Goal: Information Seeking & Learning: Find specific page/section

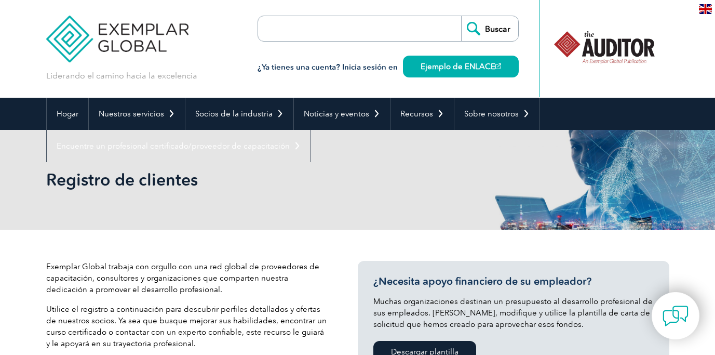
scroll to position [322, 0]
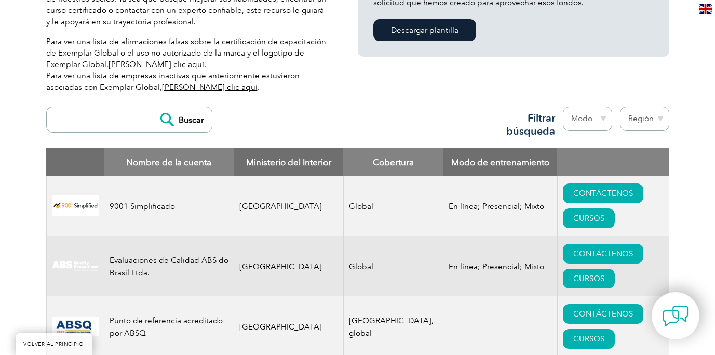
click at [97, 129] on input "search" at bounding box center [103, 119] width 103 height 25
type input "AS9100"
click at [207, 117] on div "AS9100 Buscar Región Australia Baréin Bangladés Brasil Canadá Colombia Repúblic…" at bounding box center [357, 124] width 623 height 47
click at [187, 117] on input "Buscar" at bounding box center [183, 119] width 57 height 25
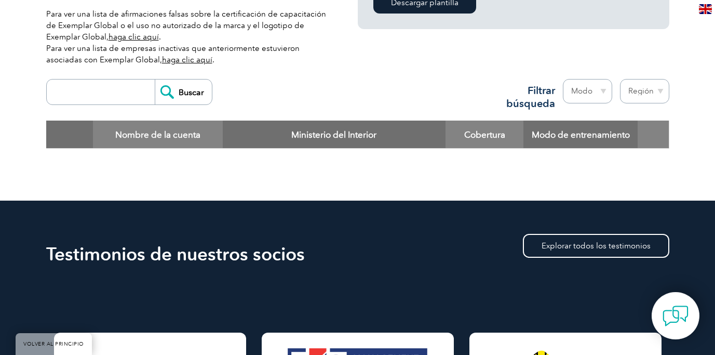
scroll to position [332, 0]
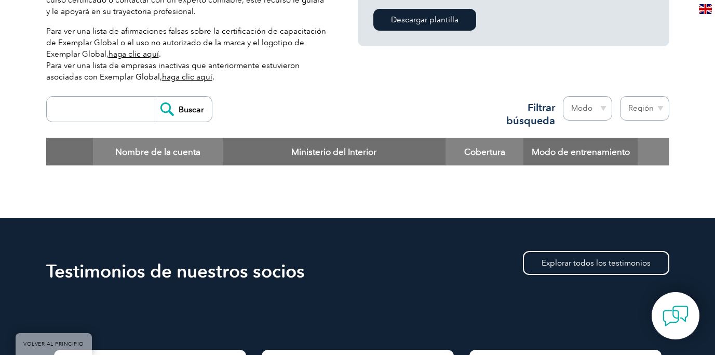
click at [203, 62] on font "Para ver una lista de empresas inactivas que anteriormente estuvieron asociadas…" at bounding box center [173, 71] width 254 height 21
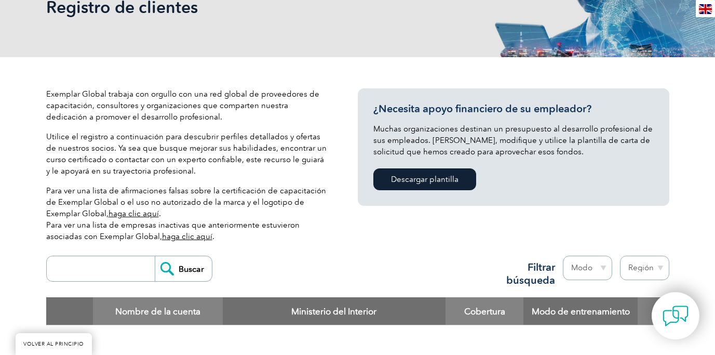
scroll to position [0, 0]
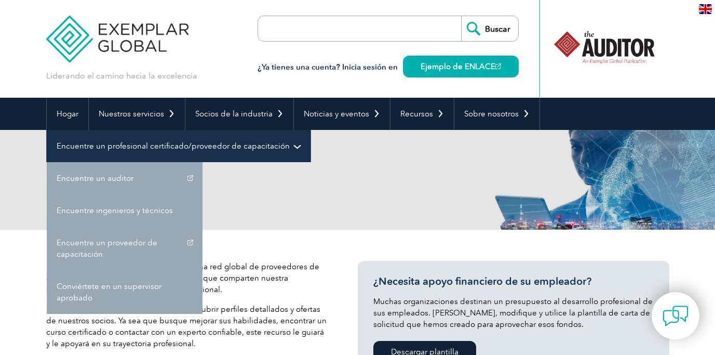
click at [234, 140] on link "Encuentre un profesional certificado/proveedor de capacitación" at bounding box center [179, 146] width 264 height 32
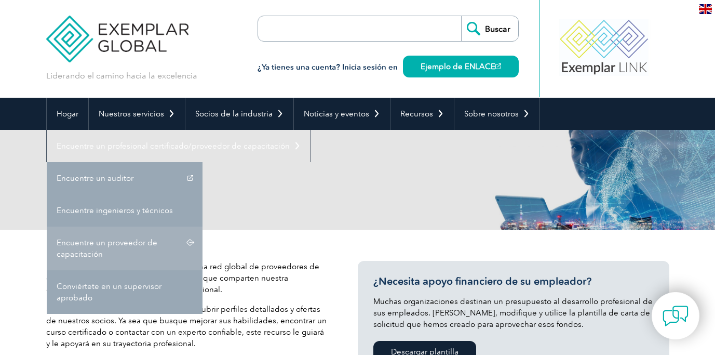
click at [189, 242] on link "Encuentre un proveedor de capacitación" at bounding box center [125, 249] width 156 height 44
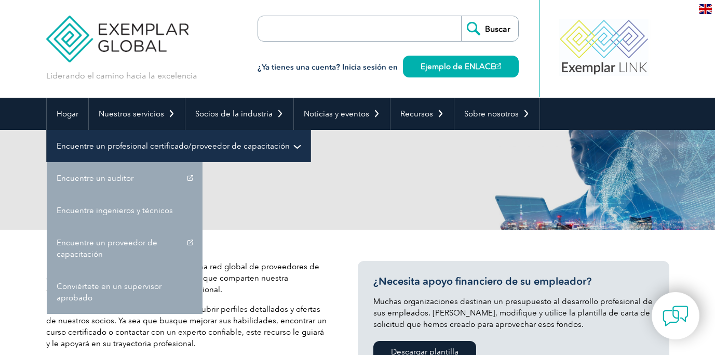
click at [257, 154] on link "Encuentre un profesional certificado/proveedor de capacitación" at bounding box center [179, 146] width 264 height 32
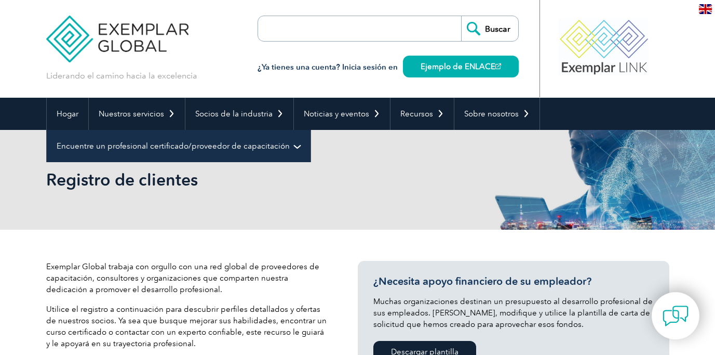
click at [220, 149] on font "Encuentre un profesional certificado/proveedor de capacitación" at bounding box center [173, 145] width 233 height 9
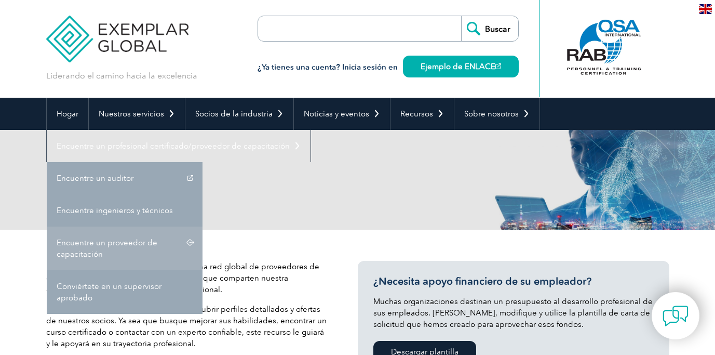
click at [106, 242] on font "Encuentre un proveedor de capacitación" at bounding box center [107, 248] width 101 height 21
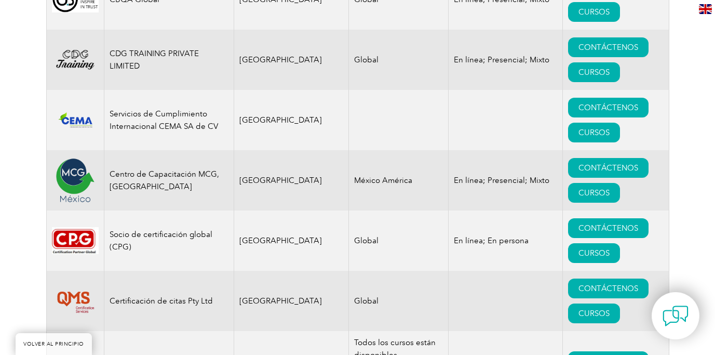
scroll to position [3210, 0]
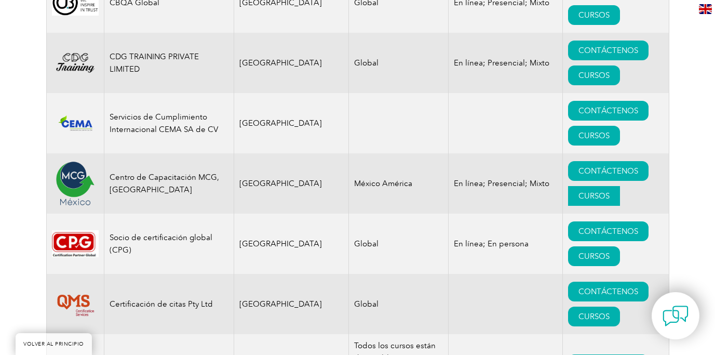
click at [579, 191] on font "CURSOS" at bounding box center [594, 195] width 31 height 9
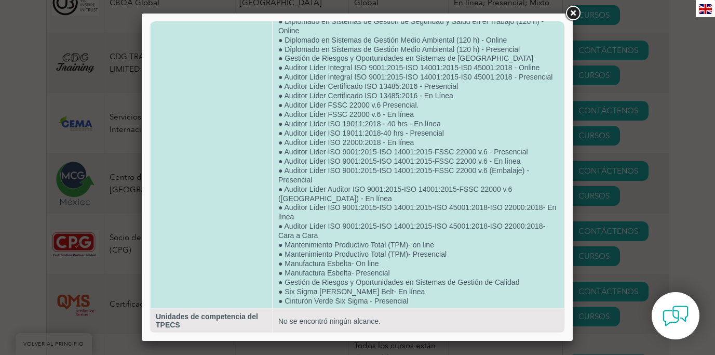
scroll to position [0, 0]
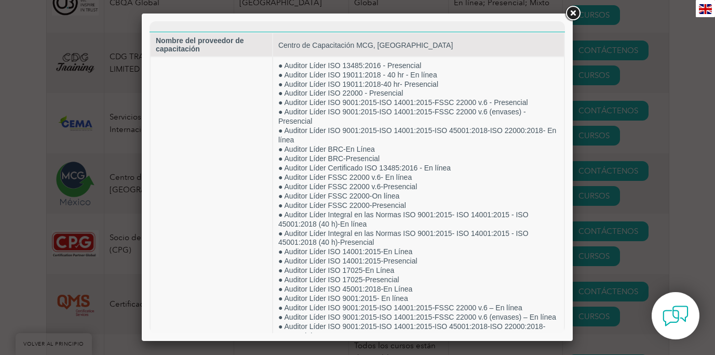
click at [576, 15] on link at bounding box center [573, 13] width 19 height 19
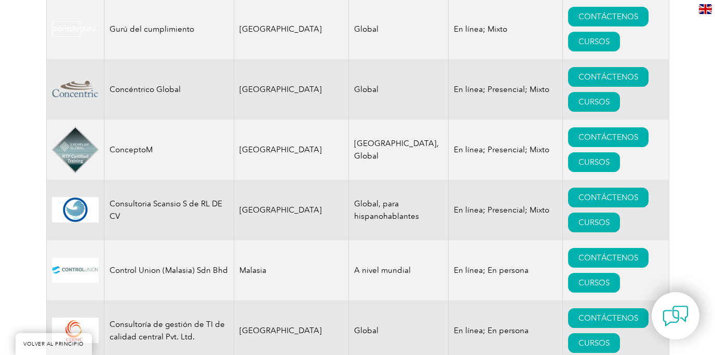
scroll to position [3812, 0]
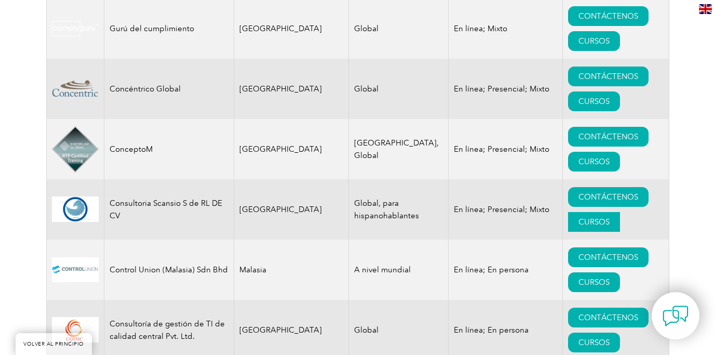
click at [579, 217] on font "CURSOS" at bounding box center [594, 221] width 31 height 9
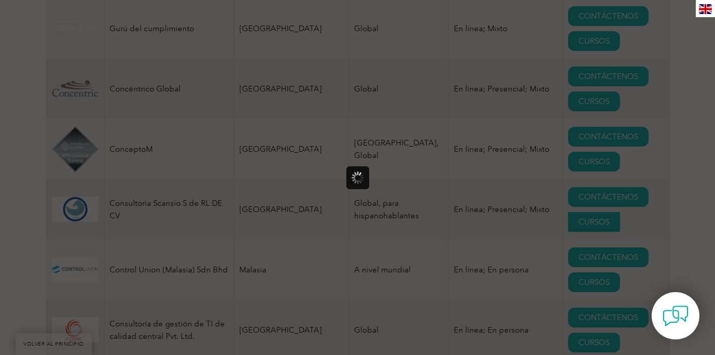
scroll to position [0, 0]
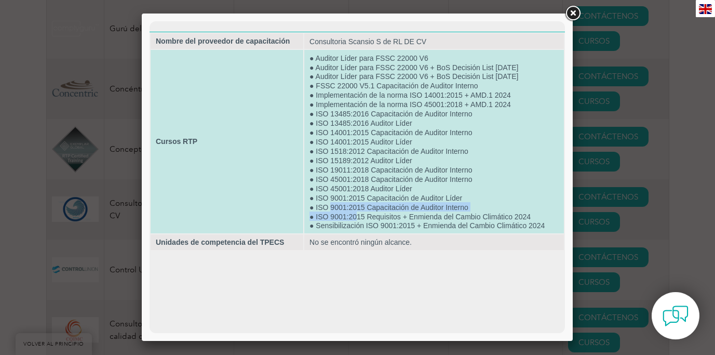
drag, startPoint x: 355, startPoint y: 230, endPoint x: 332, endPoint y: 217, distance: 26.3
click at [332, 217] on td "● Auditor Líder para FSSC 22000 V6 ● Auditor Líder para FSSC 22000 V6 + BoS Dec…" at bounding box center [434, 141] width 260 height 183
click at [510, 230] on font "● Sensibilización ISO 9001:2015 + Enmienda del Cambio Climático 2024" at bounding box center [427, 226] width 235 height 8
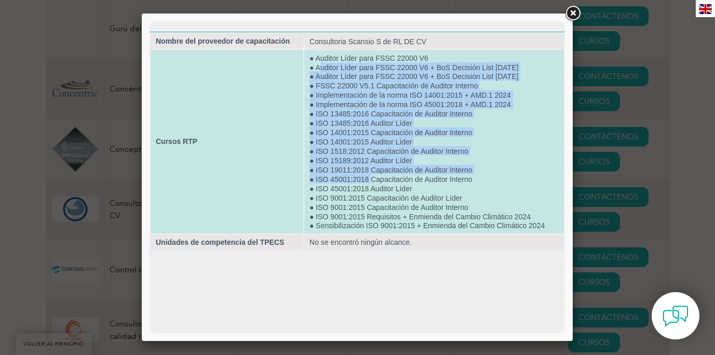
drag, startPoint x: 370, startPoint y: 185, endPoint x: 322, endPoint y: 68, distance: 127.0
click at [322, 68] on td "● Auditor Líder para FSSC 22000 V6 ● Auditor Líder para FSSC 22000 V6 + BoS Dec…" at bounding box center [434, 141] width 260 height 183
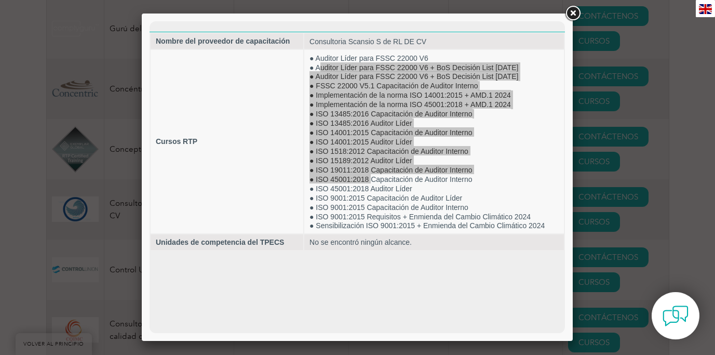
click at [575, 11] on link at bounding box center [573, 13] width 19 height 19
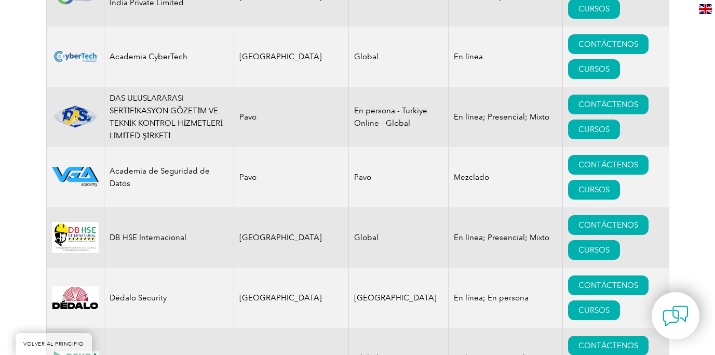
scroll to position [4389, 0]
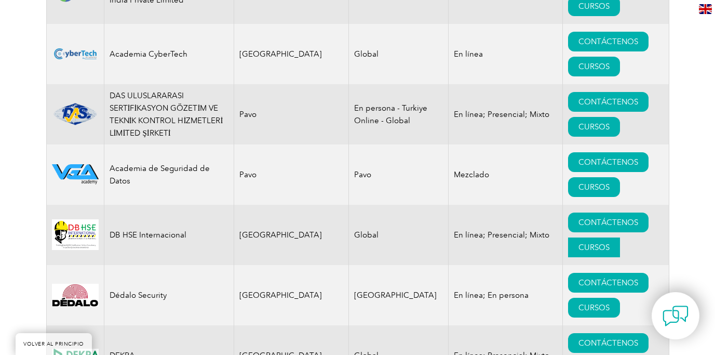
click at [579, 243] on font "CURSOS" at bounding box center [594, 247] width 31 height 9
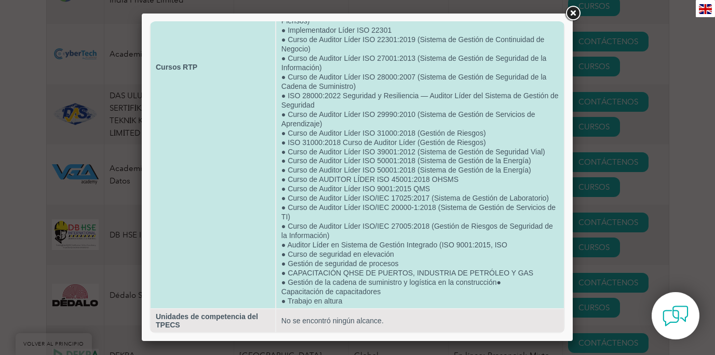
scroll to position [262, 0]
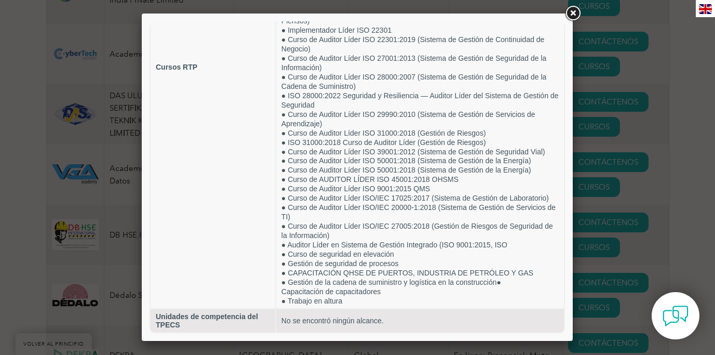
click at [575, 10] on link at bounding box center [573, 13] width 19 height 19
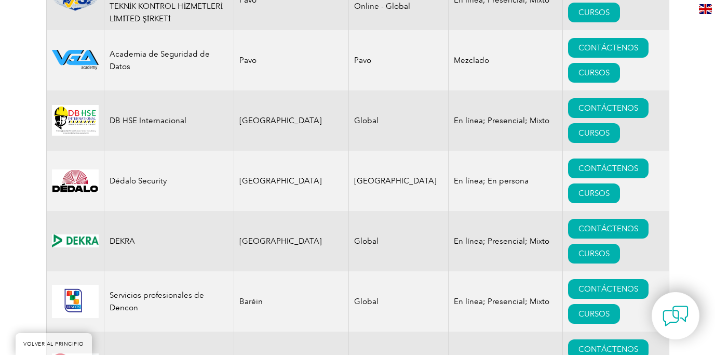
scroll to position [4506, 0]
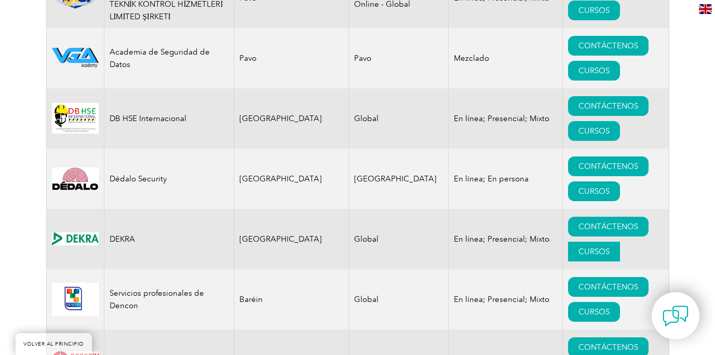
click at [579, 247] on font "CURSOS" at bounding box center [594, 251] width 31 height 9
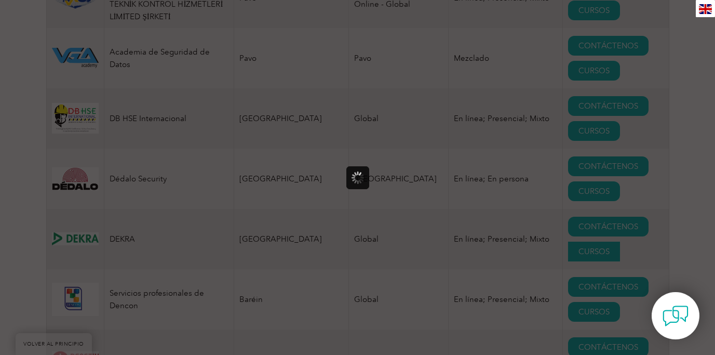
scroll to position [0, 0]
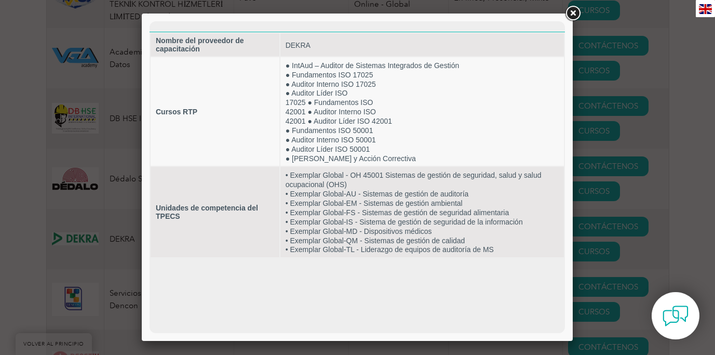
click at [573, 15] on link at bounding box center [573, 13] width 19 height 19
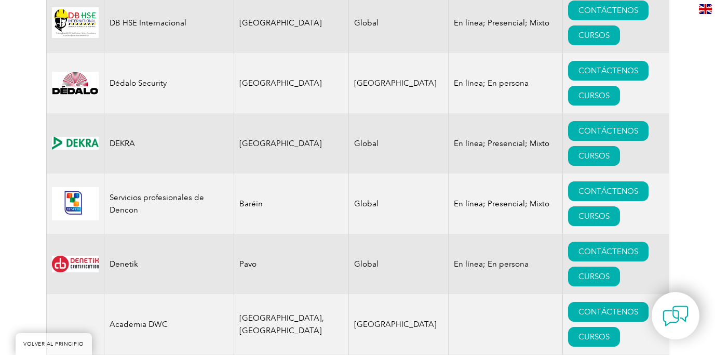
scroll to position [4606, 0]
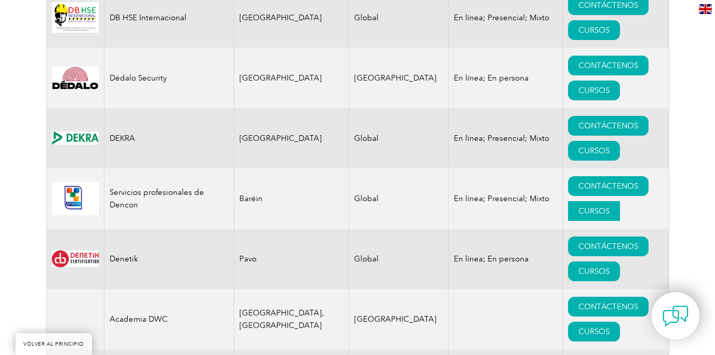
click at [579, 206] on font "CURSOS" at bounding box center [594, 210] width 31 height 9
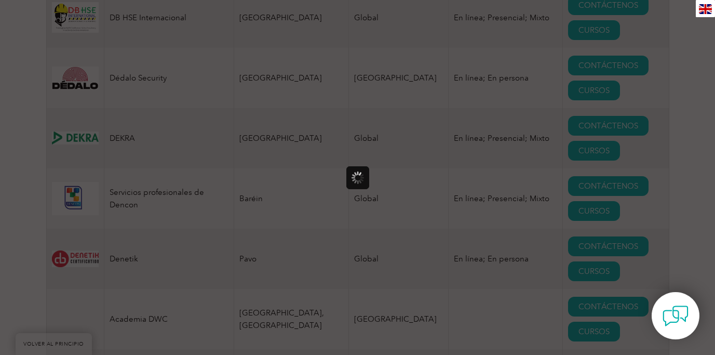
scroll to position [0, 0]
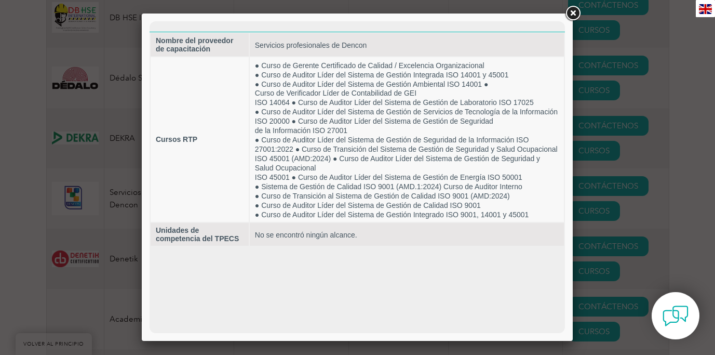
click at [570, 11] on link at bounding box center [573, 13] width 19 height 19
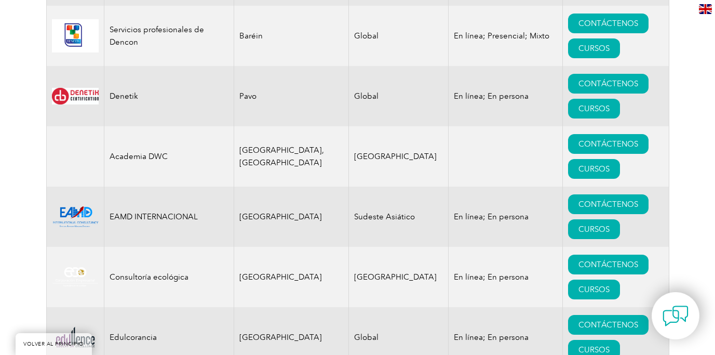
scroll to position [4770, 0]
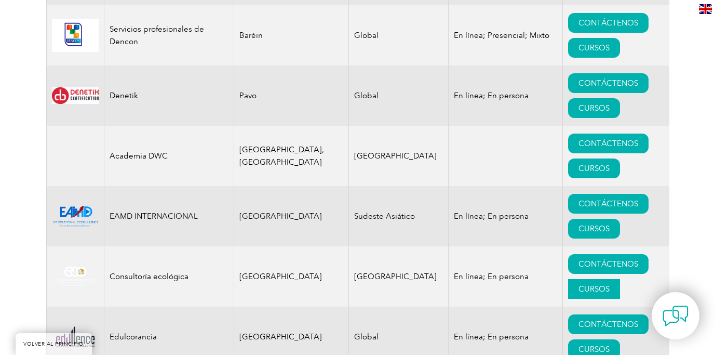
click at [579, 284] on font "CURSOS" at bounding box center [594, 288] width 31 height 9
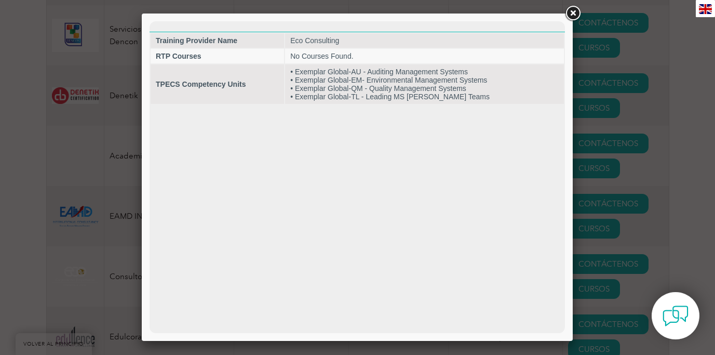
scroll to position [0, 0]
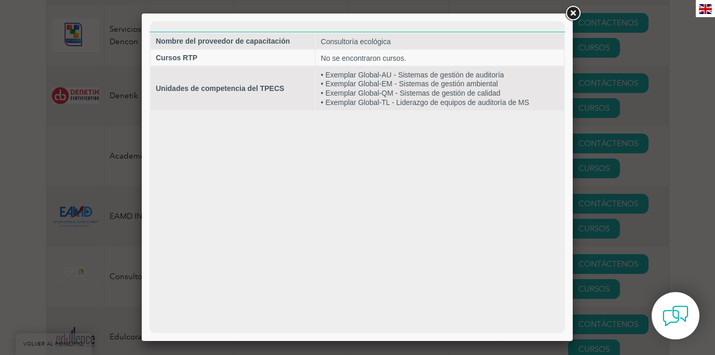
click at [576, 11] on link at bounding box center [573, 13] width 19 height 19
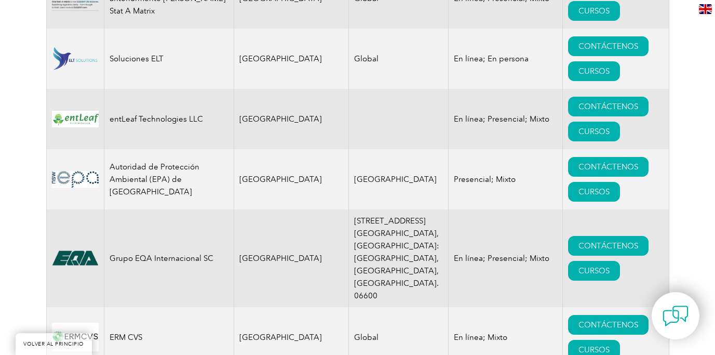
scroll to position [5350, 0]
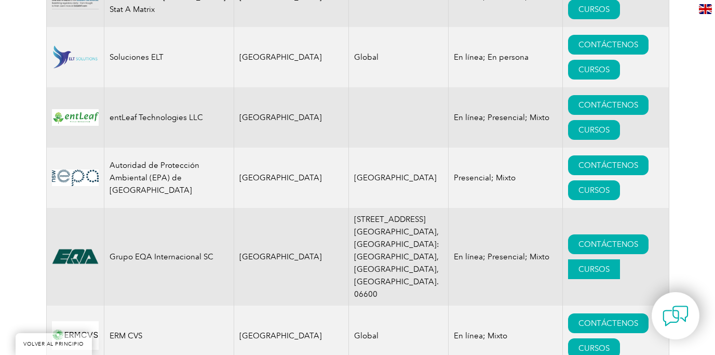
click at [579, 264] on font "CURSOS" at bounding box center [594, 268] width 31 height 9
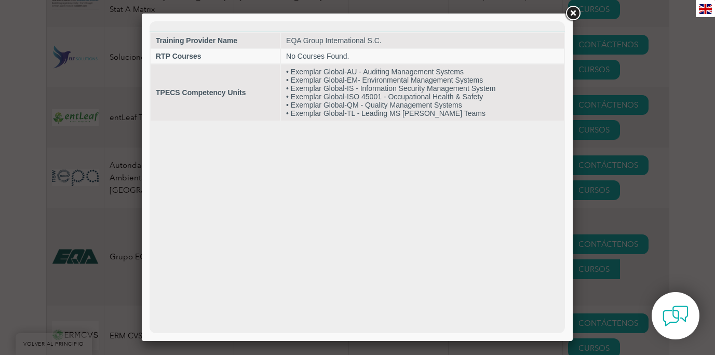
scroll to position [0, 0]
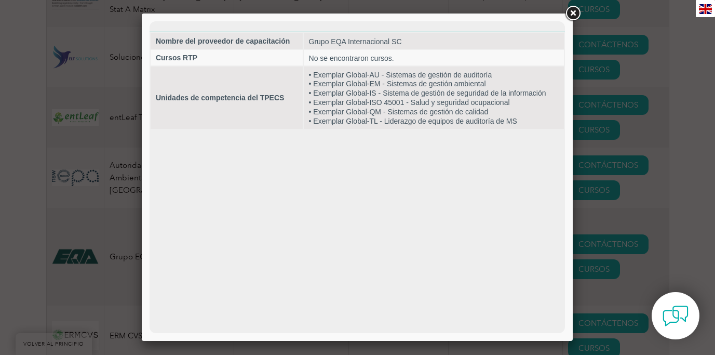
click at [574, 14] on link at bounding box center [573, 13] width 19 height 19
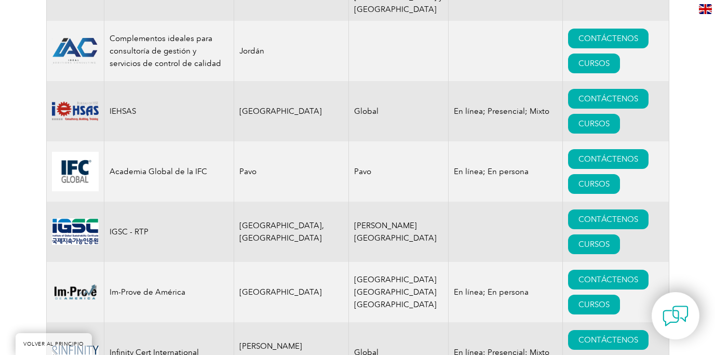
scroll to position [7404, 0]
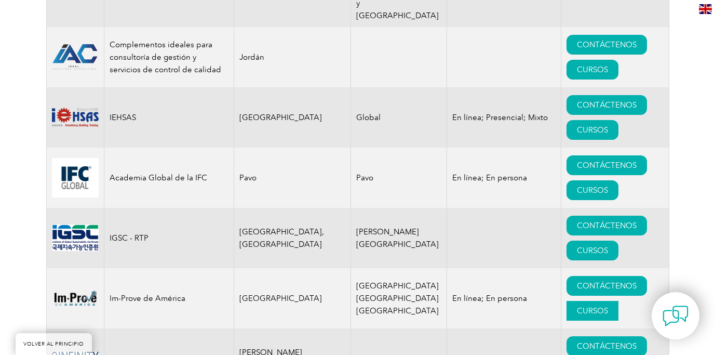
click at [577, 306] on font "CURSOS" at bounding box center [592, 310] width 31 height 9
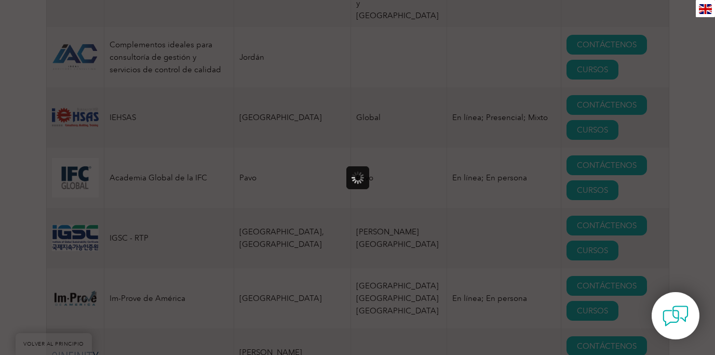
scroll to position [0, 0]
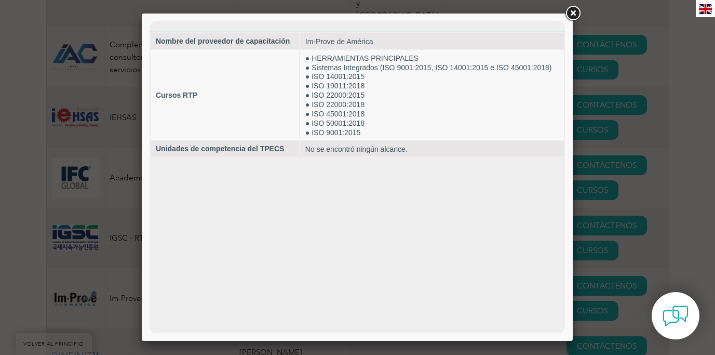
click at [575, 8] on link at bounding box center [573, 13] width 19 height 19
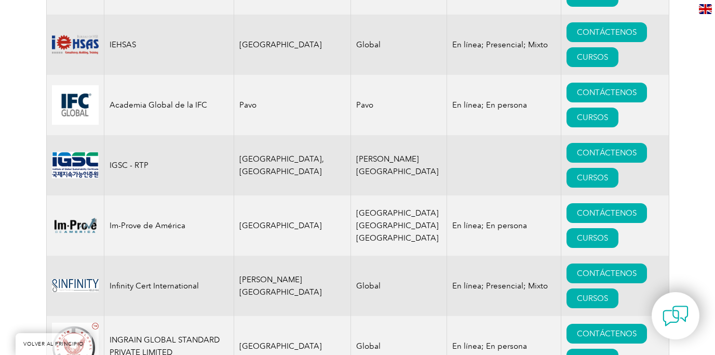
scroll to position [7480, 0]
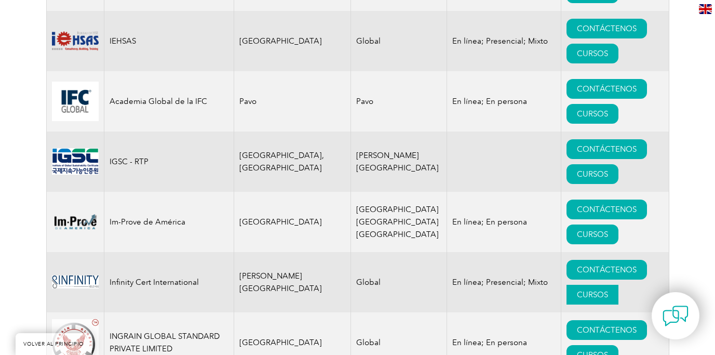
click at [567, 285] on link "CURSOS" at bounding box center [593, 295] width 52 height 20
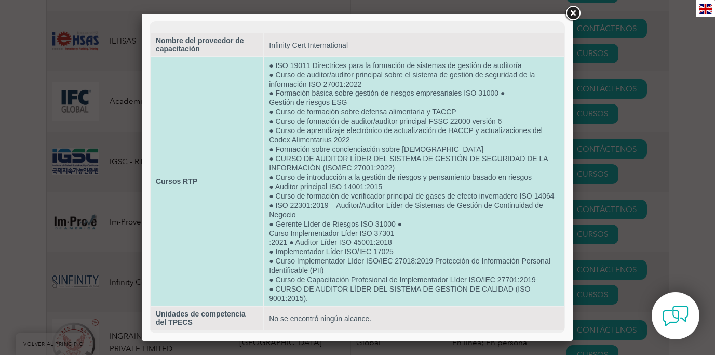
scroll to position [25, 0]
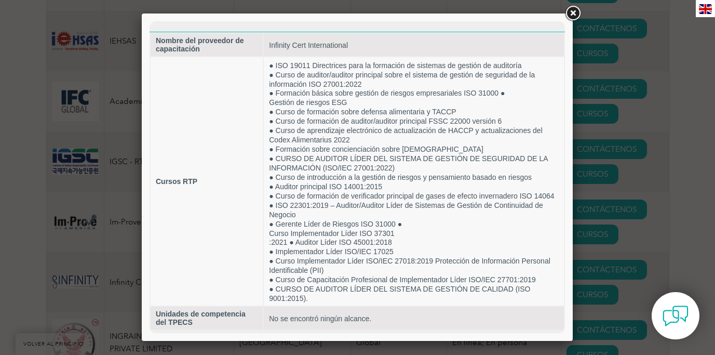
click at [574, 15] on link at bounding box center [573, 13] width 19 height 19
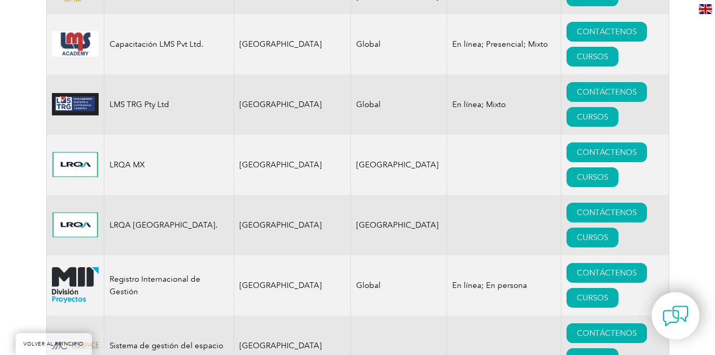
scroll to position [9593, 0]
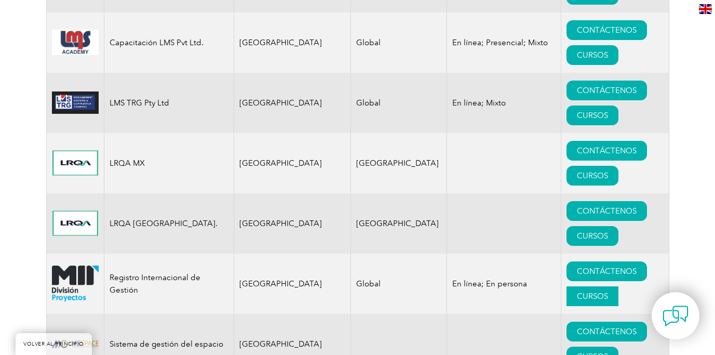
click at [577, 291] on font "CURSOS" at bounding box center [592, 295] width 31 height 9
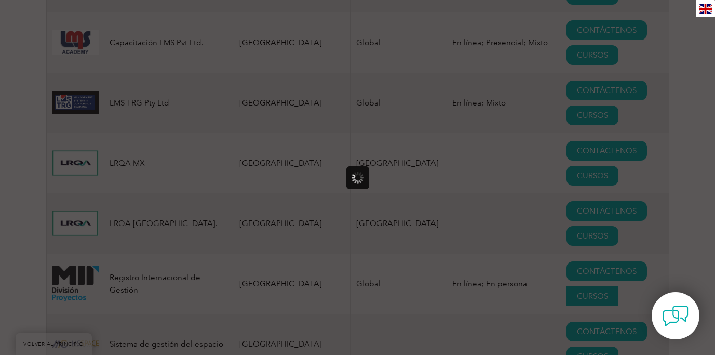
scroll to position [0, 0]
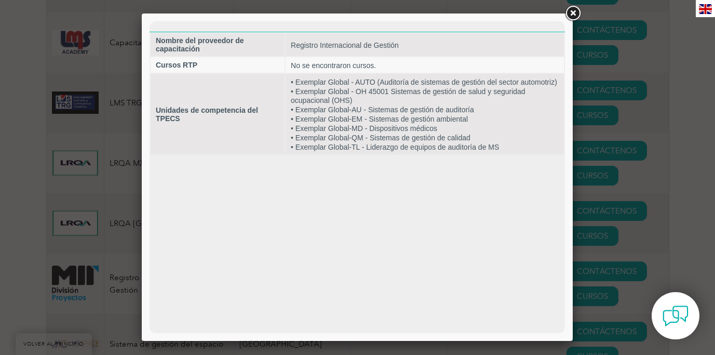
click at [577, 17] on link at bounding box center [573, 13] width 19 height 19
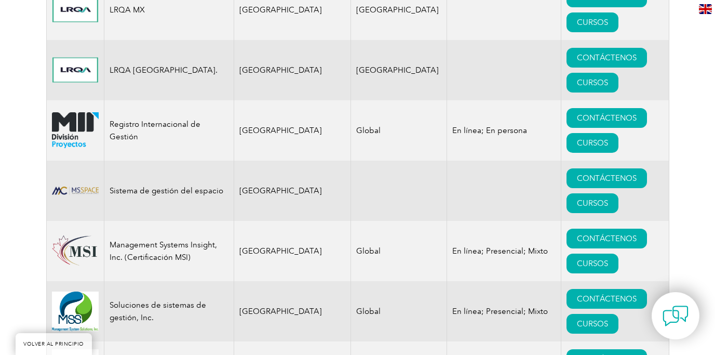
scroll to position [9753, 0]
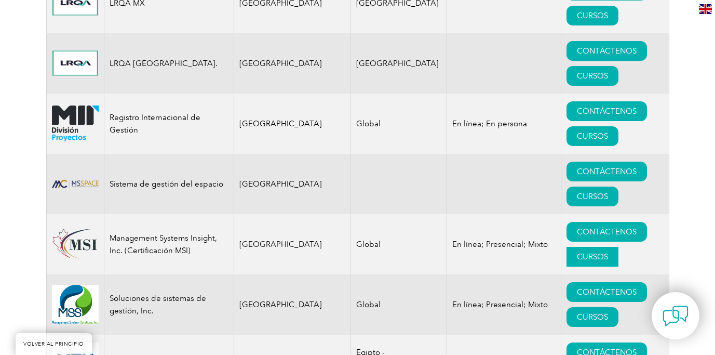
click at [577, 252] on font "CURSOS" at bounding box center [592, 256] width 31 height 9
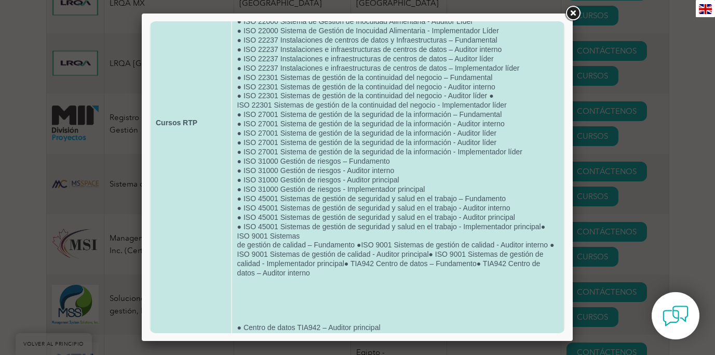
scroll to position [219, 0]
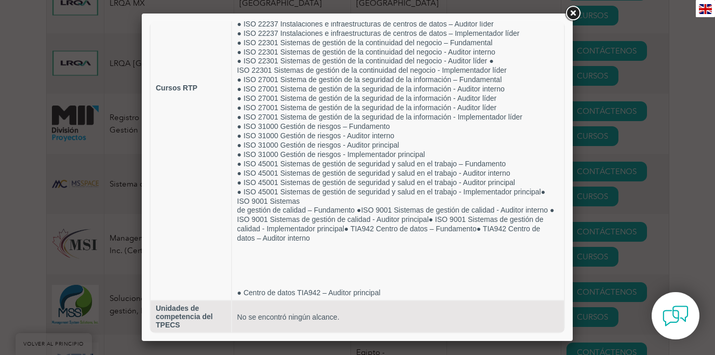
click at [572, 14] on link at bounding box center [573, 13] width 19 height 19
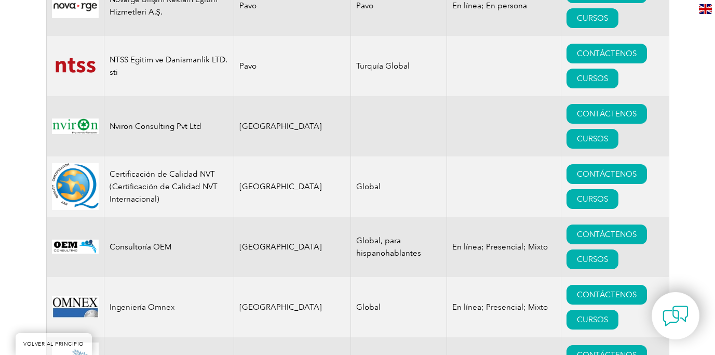
scroll to position [11646, 0]
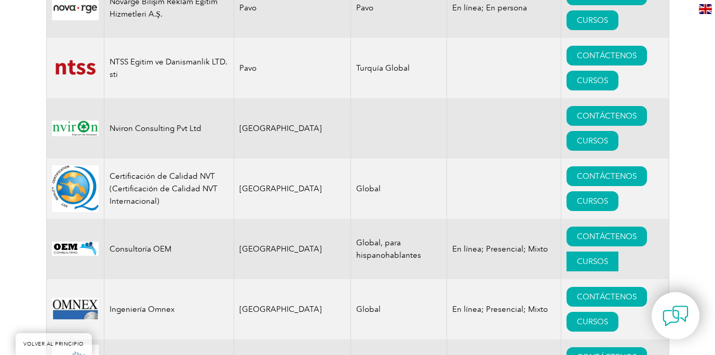
click at [567, 251] on link "CURSOS" at bounding box center [593, 261] width 52 height 20
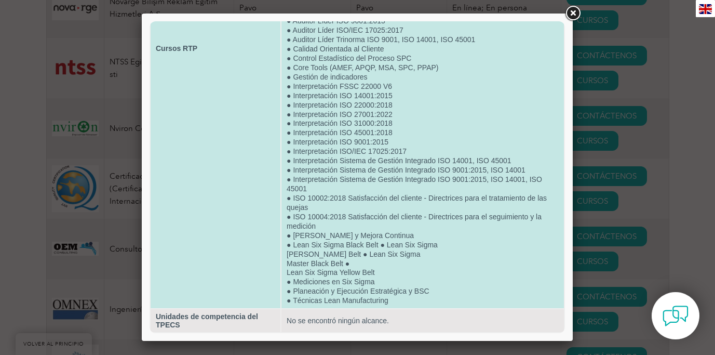
scroll to position [302, 0]
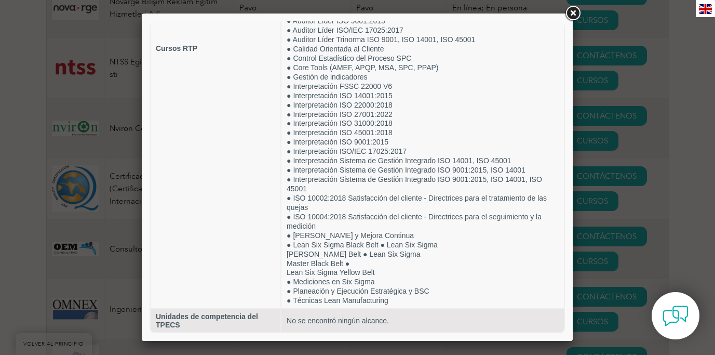
click at [577, 8] on link at bounding box center [573, 13] width 19 height 19
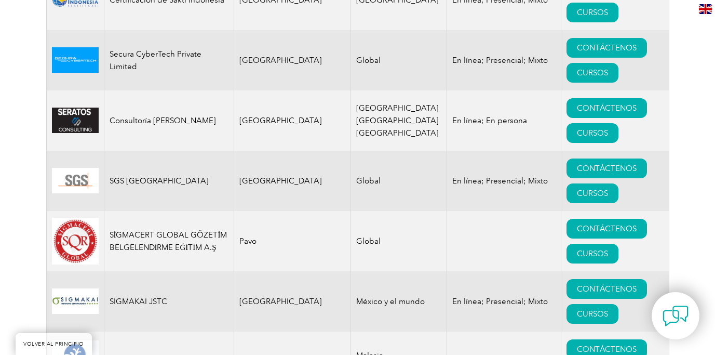
scroll to position [14866, 0]
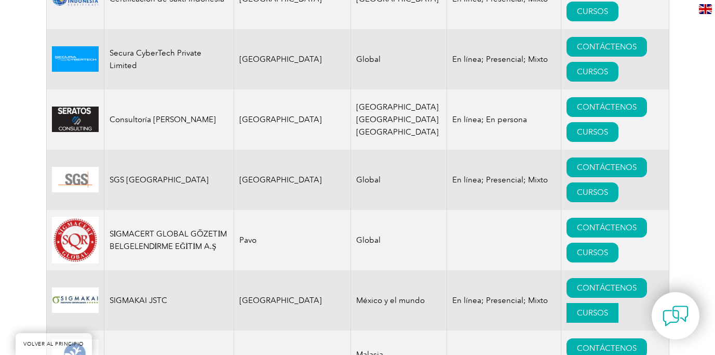
click at [577, 308] on font "CURSOS" at bounding box center [592, 312] width 31 height 9
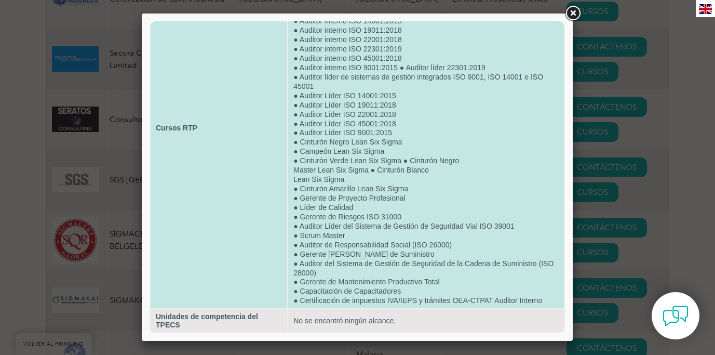
scroll to position [134, 0]
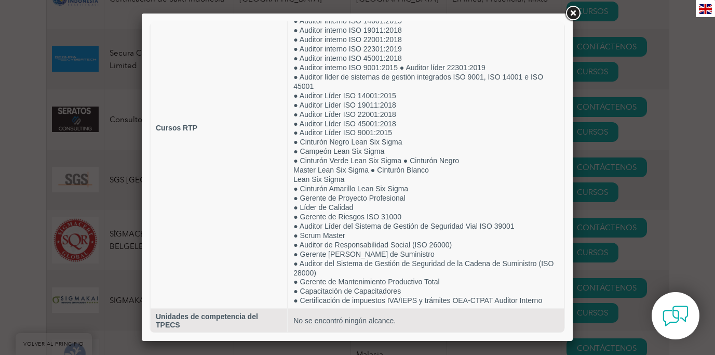
click at [577, 16] on link at bounding box center [573, 13] width 19 height 19
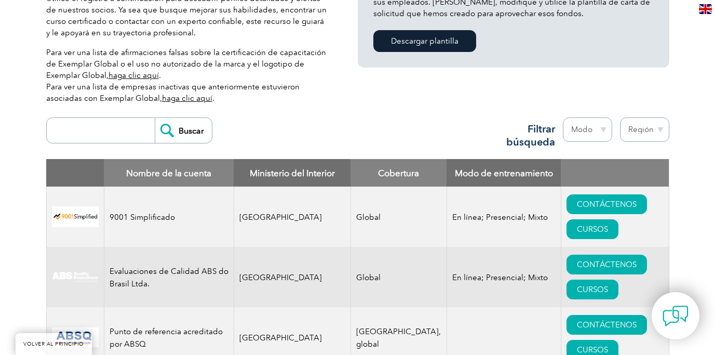
scroll to position [313, 0]
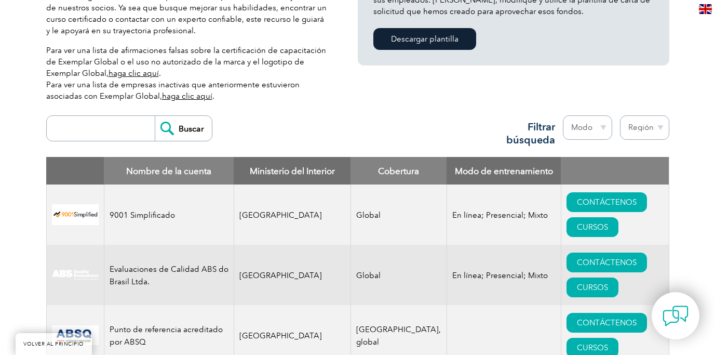
click at [143, 119] on input "search" at bounding box center [103, 128] width 103 height 25
paste input "Velocity 360 USA Training"
type input "Velocity 360 USA Training"
click at [182, 130] on input "Buscar" at bounding box center [183, 128] width 57 height 25
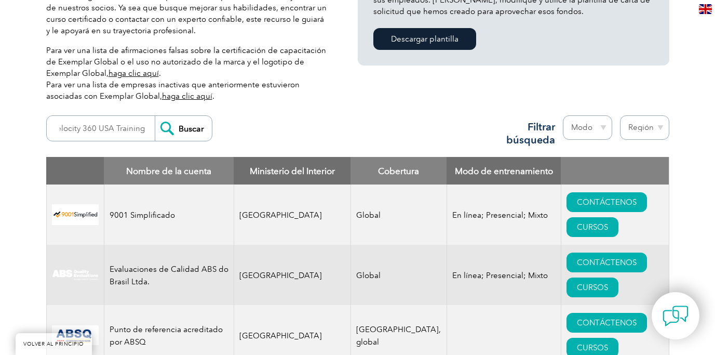
scroll to position [0, 0]
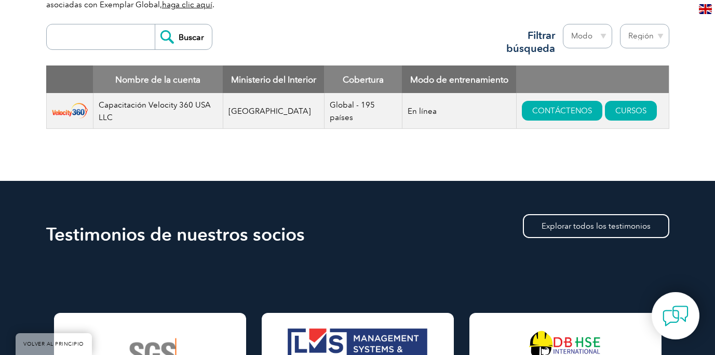
scroll to position [408, 0]
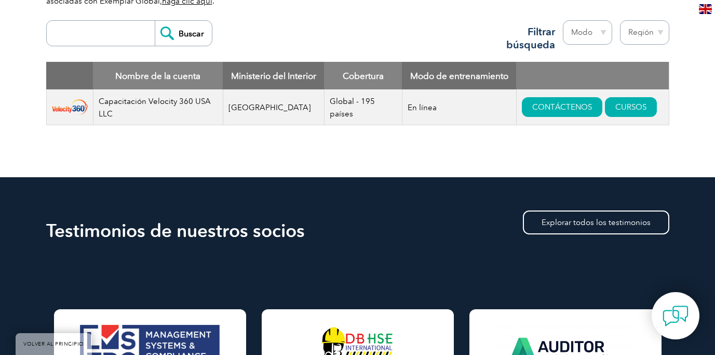
click at [346, 108] on td "Global - 195 países" at bounding box center [363, 107] width 78 height 36
drag, startPoint x: 362, startPoint y: 116, endPoint x: 335, endPoint y: 101, distance: 30.9
click at [337, 101] on td "Global - 195 países" at bounding box center [363, 107] width 78 height 36
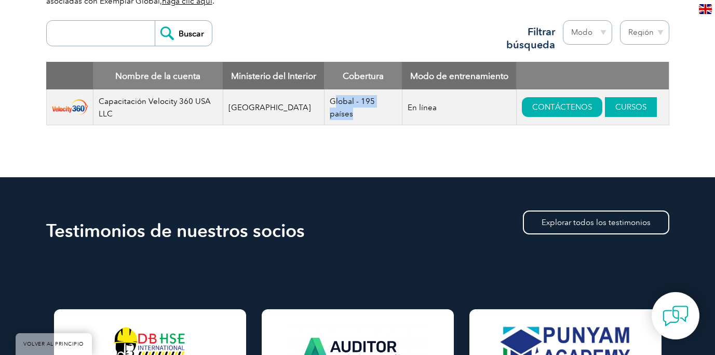
click at [628, 110] on font "CURSOS" at bounding box center [631, 106] width 31 height 9
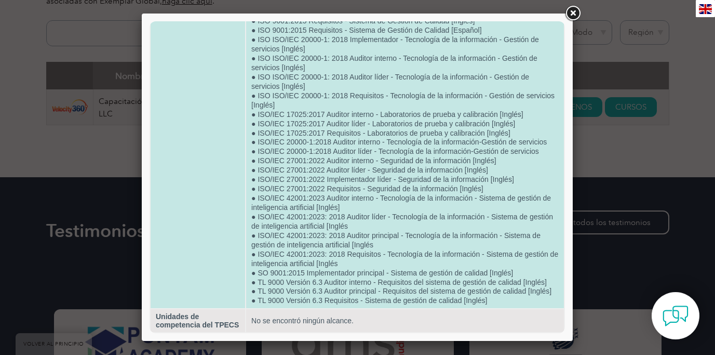
scroll to position [917, 0]
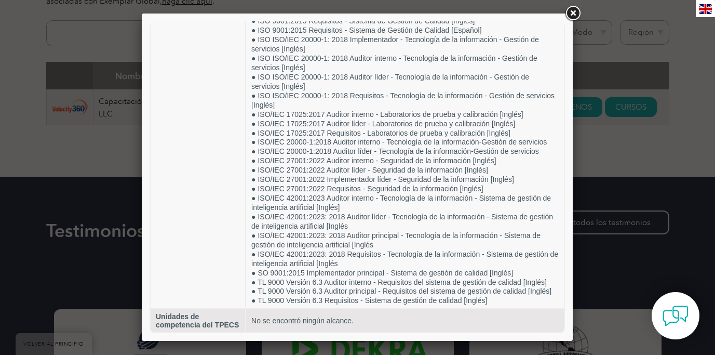
click at [578, 15] on link at bounding box center [573, 13] width 19 height 19
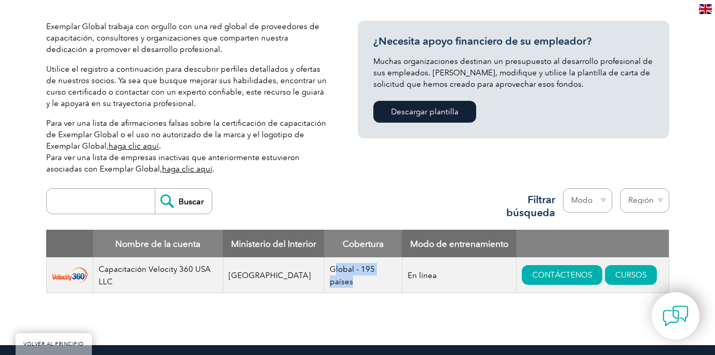
scroll to position [0, 0]
